Goal: Find specific page/section: Find specific page/section

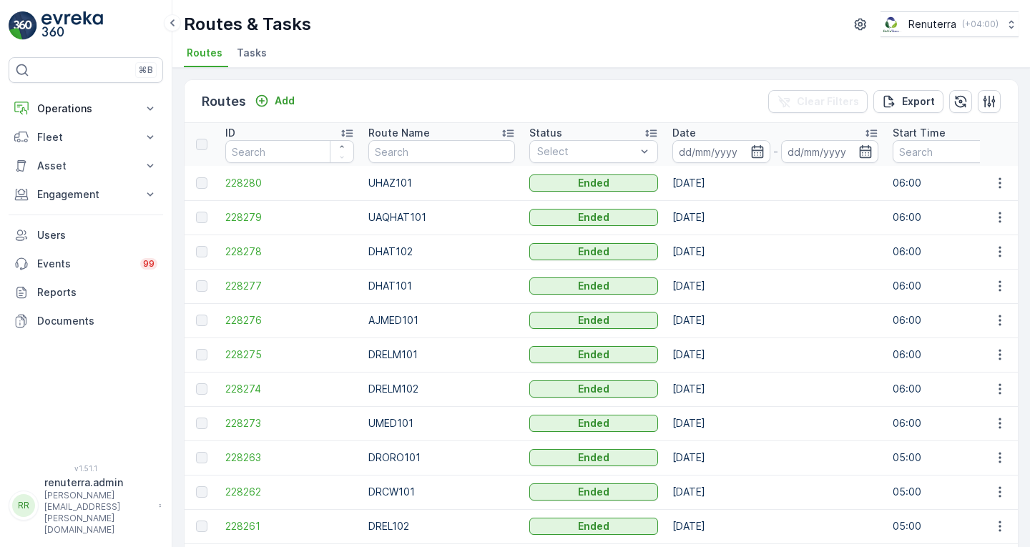
click at [692, 104] on div "Routes Add Clear Filters Export" at bounding box center [601, 101] width 833 height 43
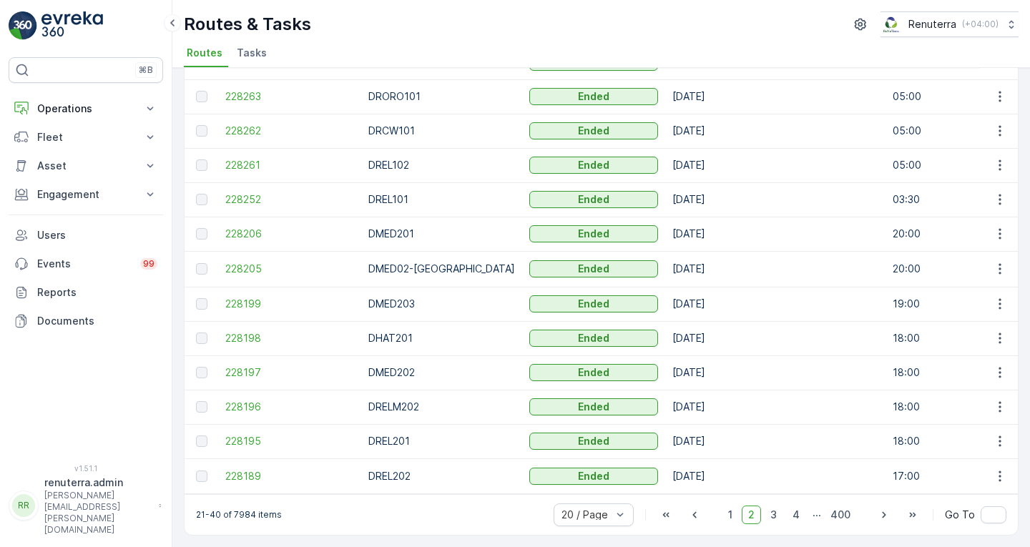
scroll to position [0, 2068]
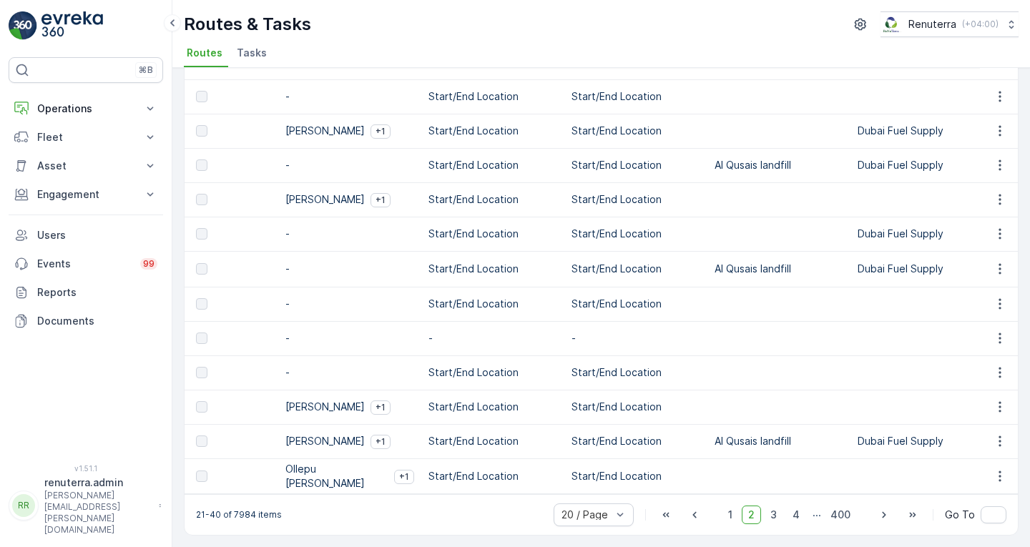
click at [458, 510] on div "21-40 of 7984 items 20 / Page 1 2 3 4 ... 400 Go To" at bounding box center [601, 514] width 833 height 41
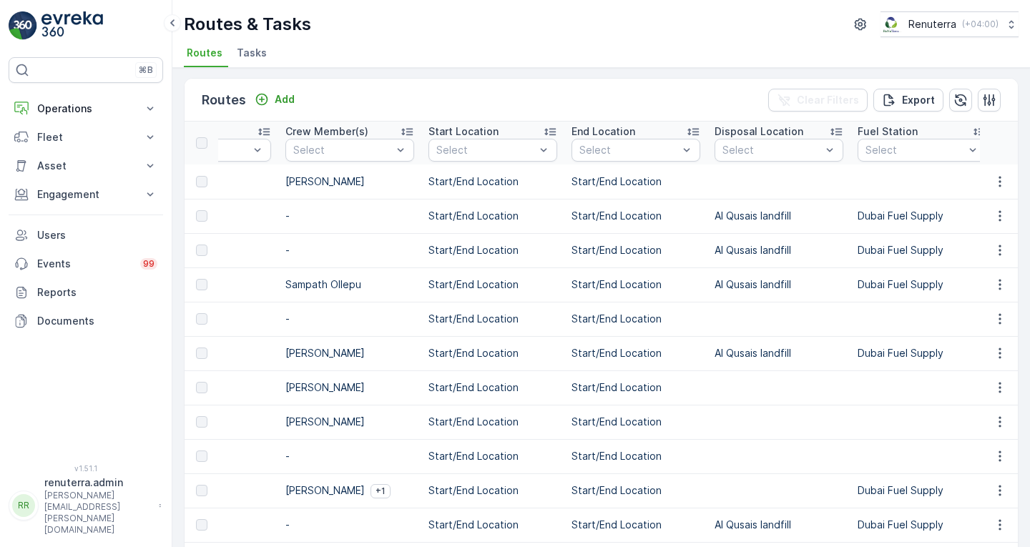
scroll to position [0, 0]
click at [601, 94] on div "Routes Add Clear Filters Export" at bounding box center [601, 101] width 833 height 43
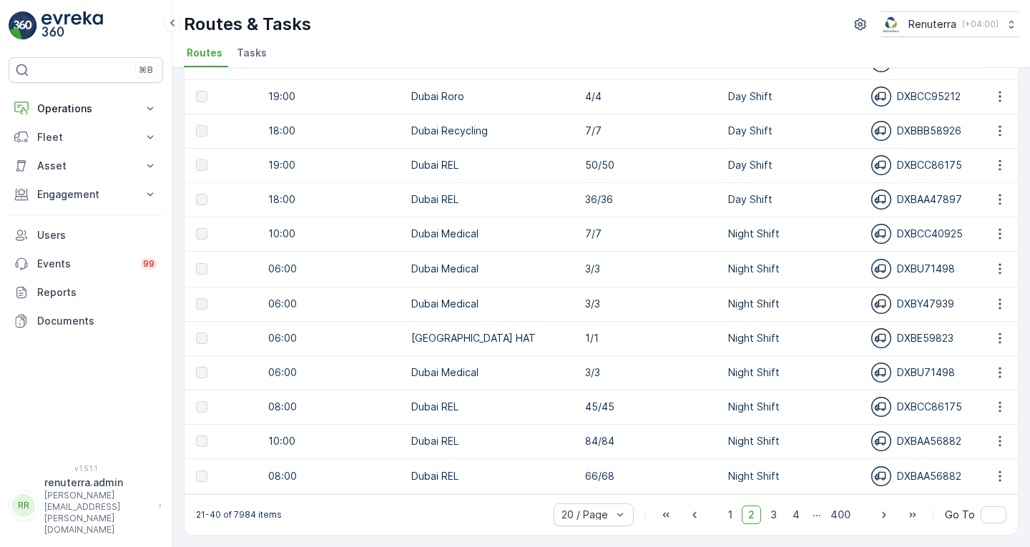
scroll to position [0, 759]
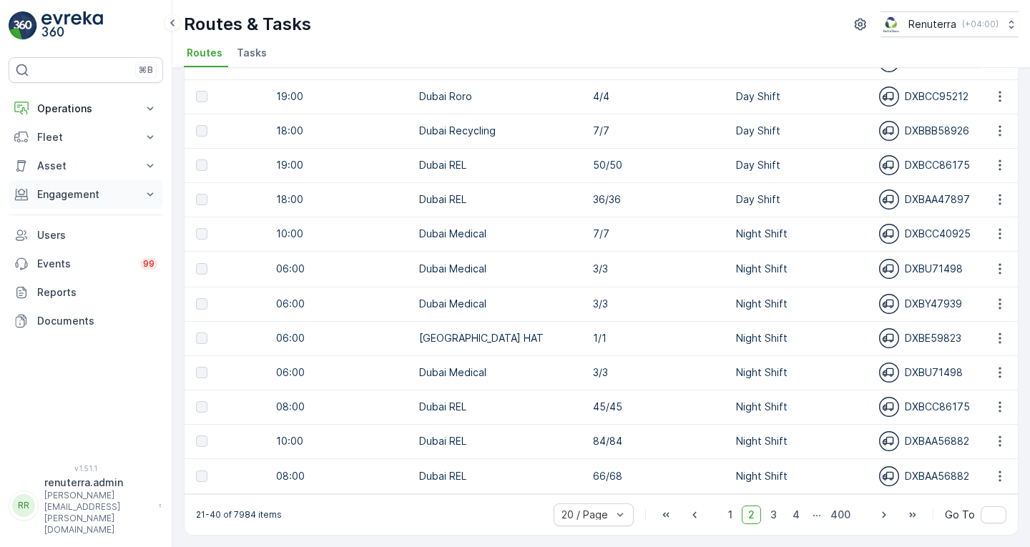
click at [81, 195] on p "Engagement" at bounding box center [85, 194] width 97 height 14
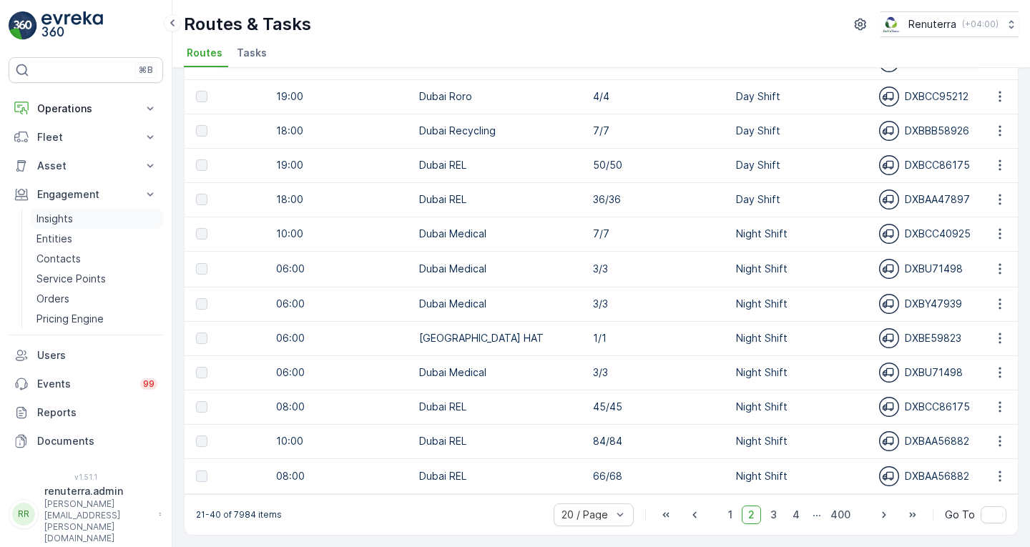
click at [62, 219] on p "Insights" at bounding box center [54, 219] width 36 height 14
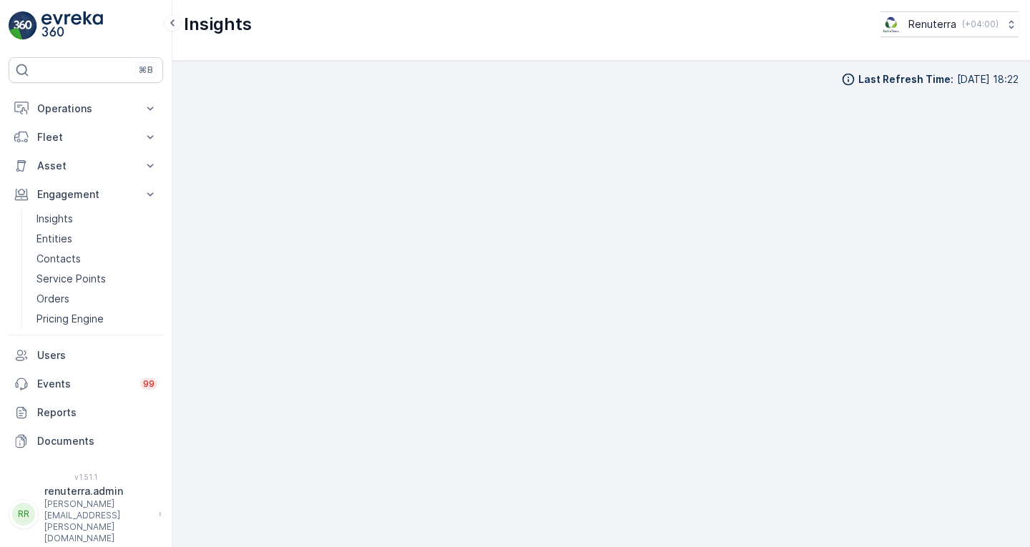
click at [688, 73] on div "Last Refresh Time : [DATE] 18:22" at bounding box center [601, 79] width 835 height 14
click at [721, 22] on div "Insights Renuterra ( +04:00 )" at bounding box center [601, 24] width 835 height 26
